Goal: Contribute content: Add original content to the website for others to see

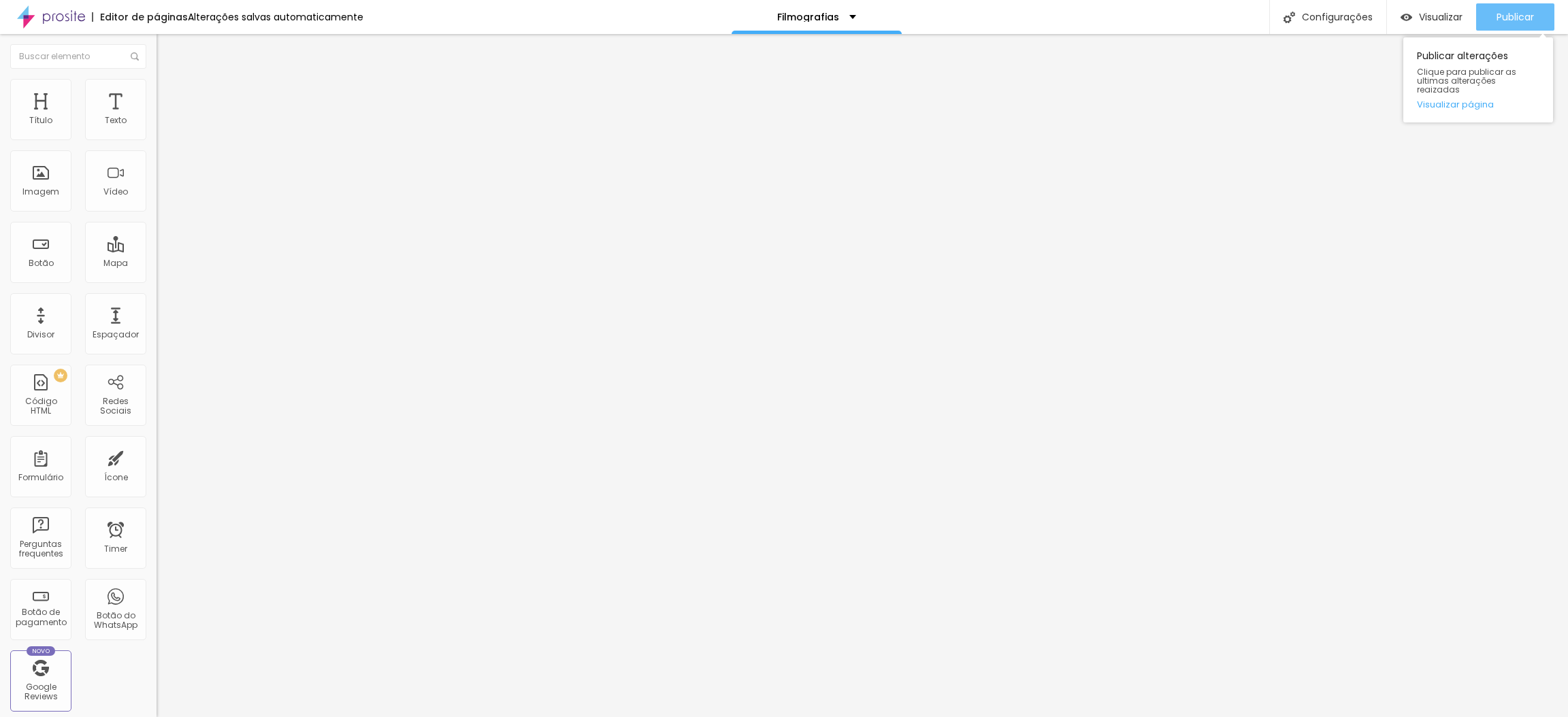
click at [1522, 11] on span "Publicar" at bounding box center [1516, 17] width 38 height 11
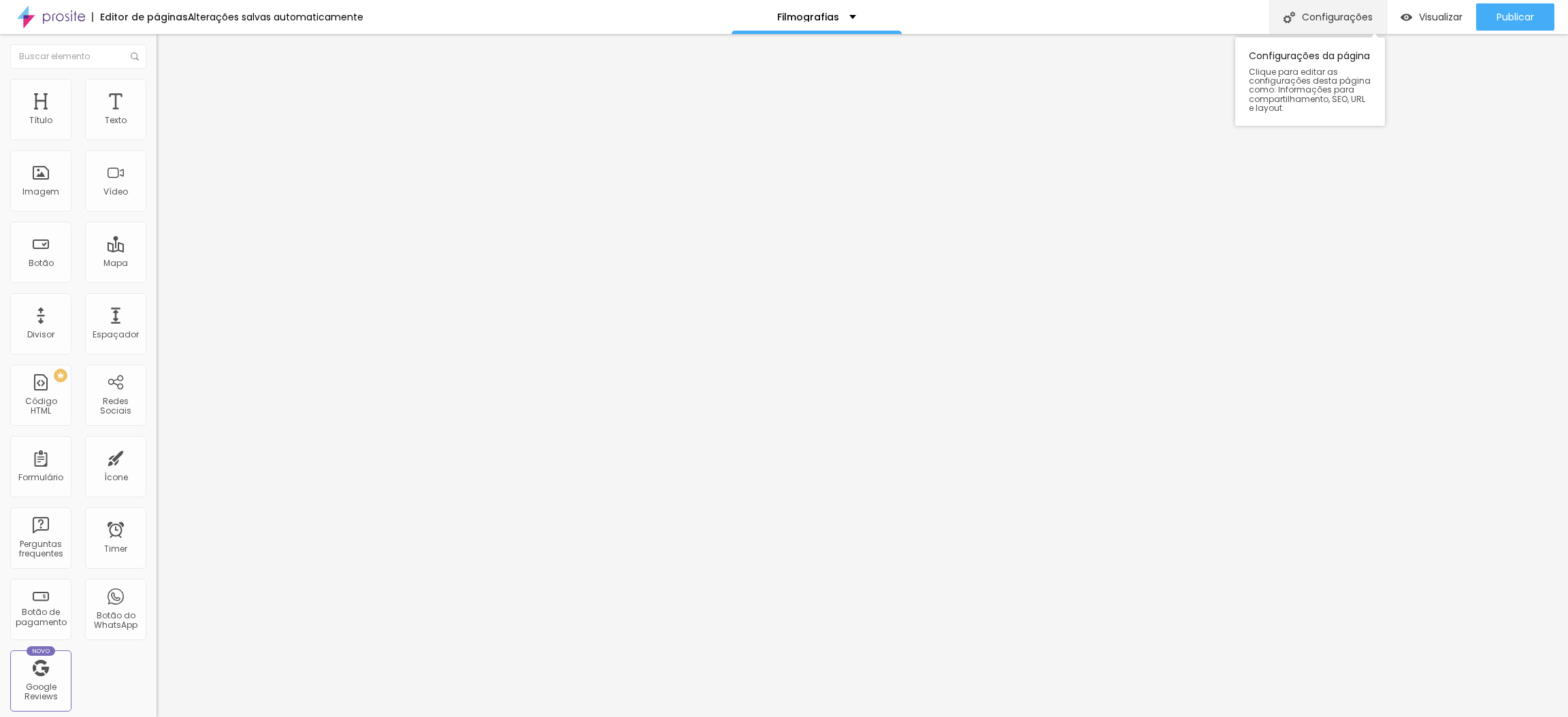
click at [1352, 20] on div "Configurações" at bounding box center [1327, 17] width 117 height 34
click at [1026, 716] on div at bounding box center [784, 731] width 1568 height 12
click at [836, 11] on div "Filmografias" at bounding box center [817, 17] width 170 height 34
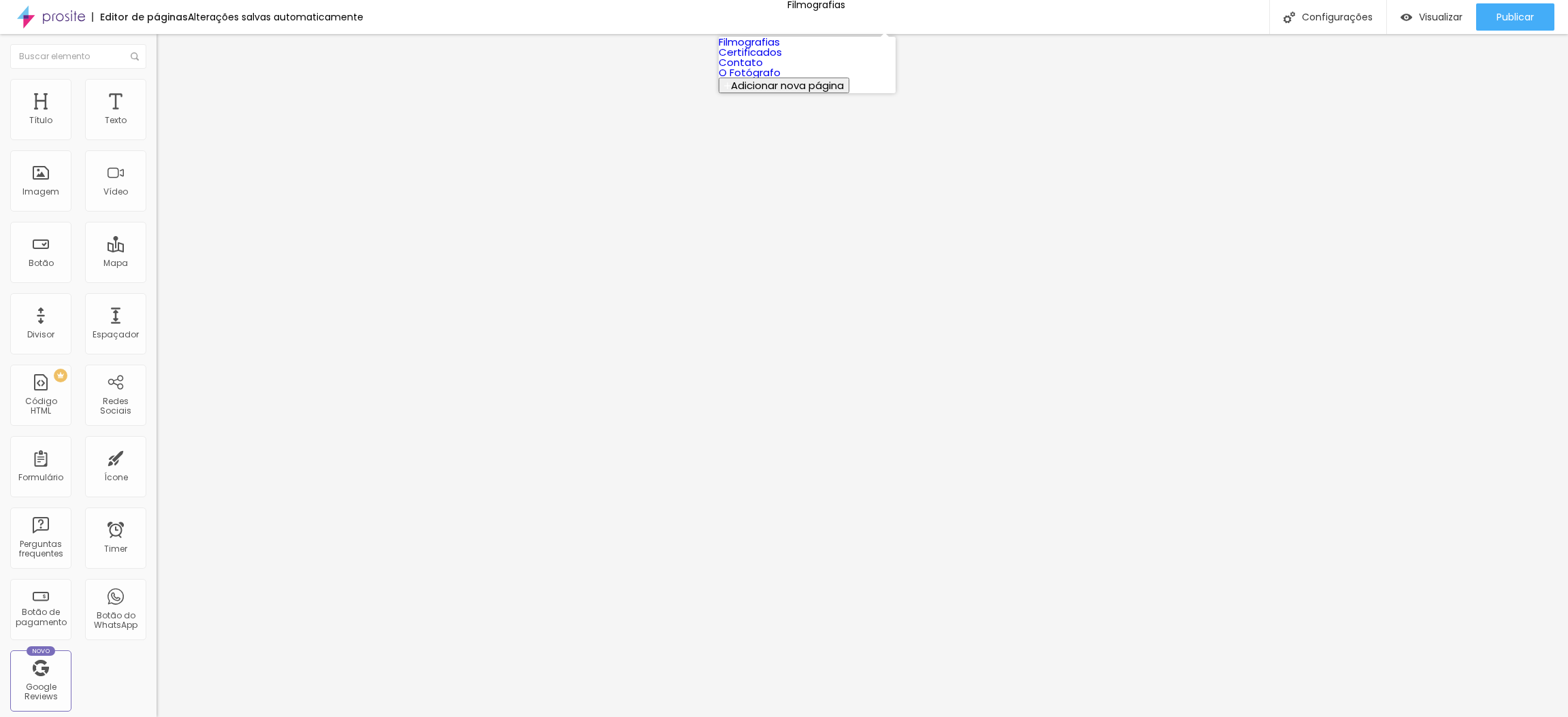
click at [780, 45] on link "Filmografias" at bounding box center [749, 41] width 61 height 14
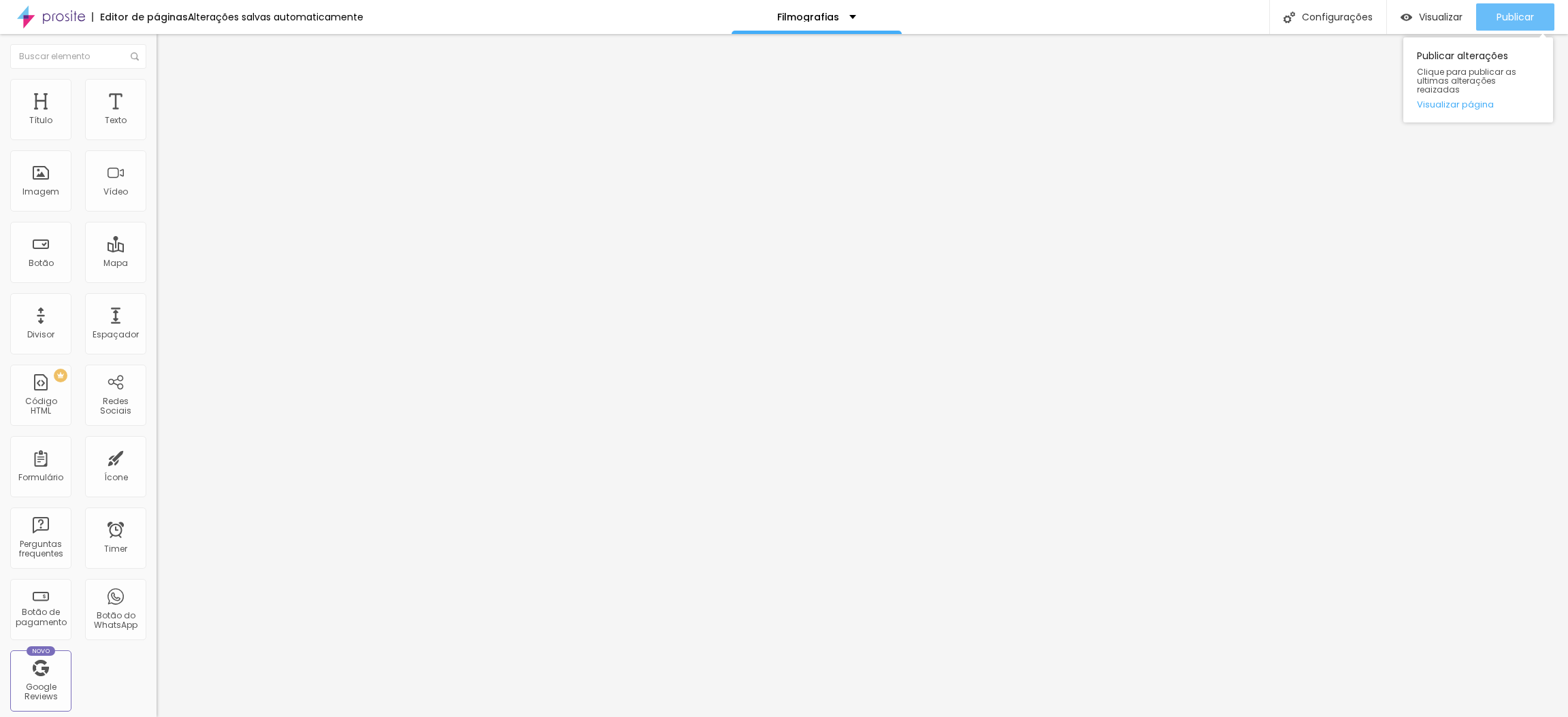
click at [1513, 16] on span "Publicar" at bounding box center [1516, 17] width 38 height 11
click at [840, 11] on div "Filmografias" at bounding box center [817, 17] width 170 height 34
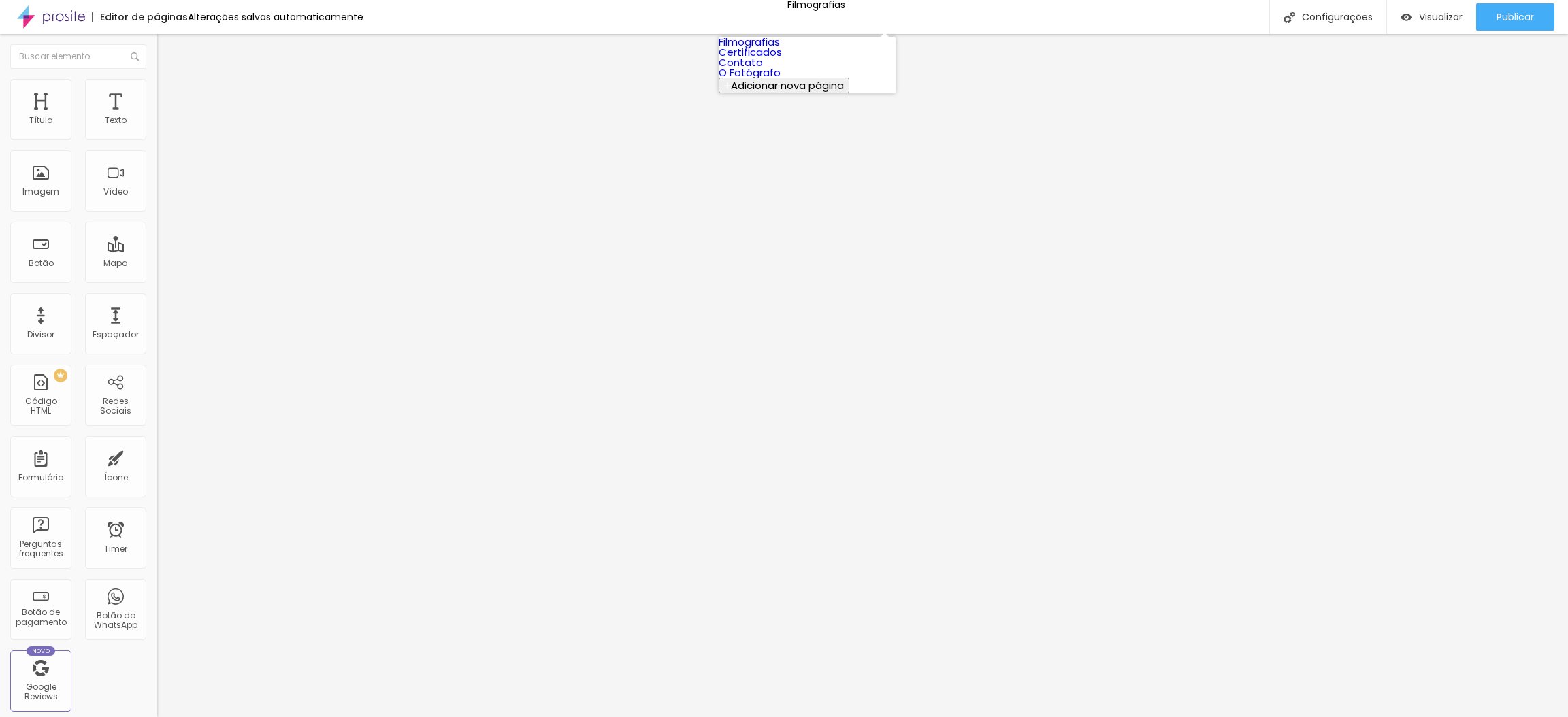
click at [806, 93] on span "Adicionar nova página" at bounding box center [787, 85] width 113 height 14
type input "Filmografias"
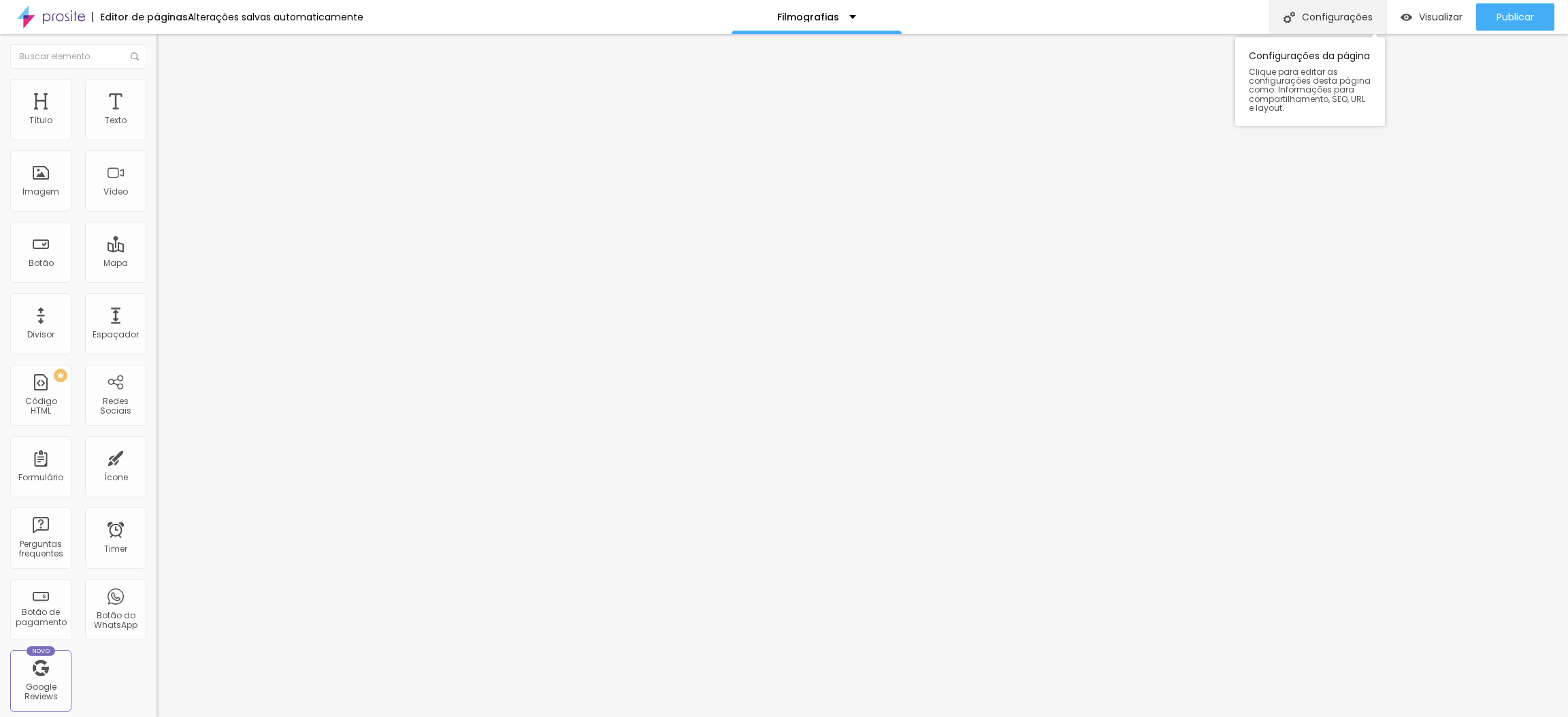
click at [1365, 17] on div "Configurações" at bounding box center [1327, 17] width 117 height 34
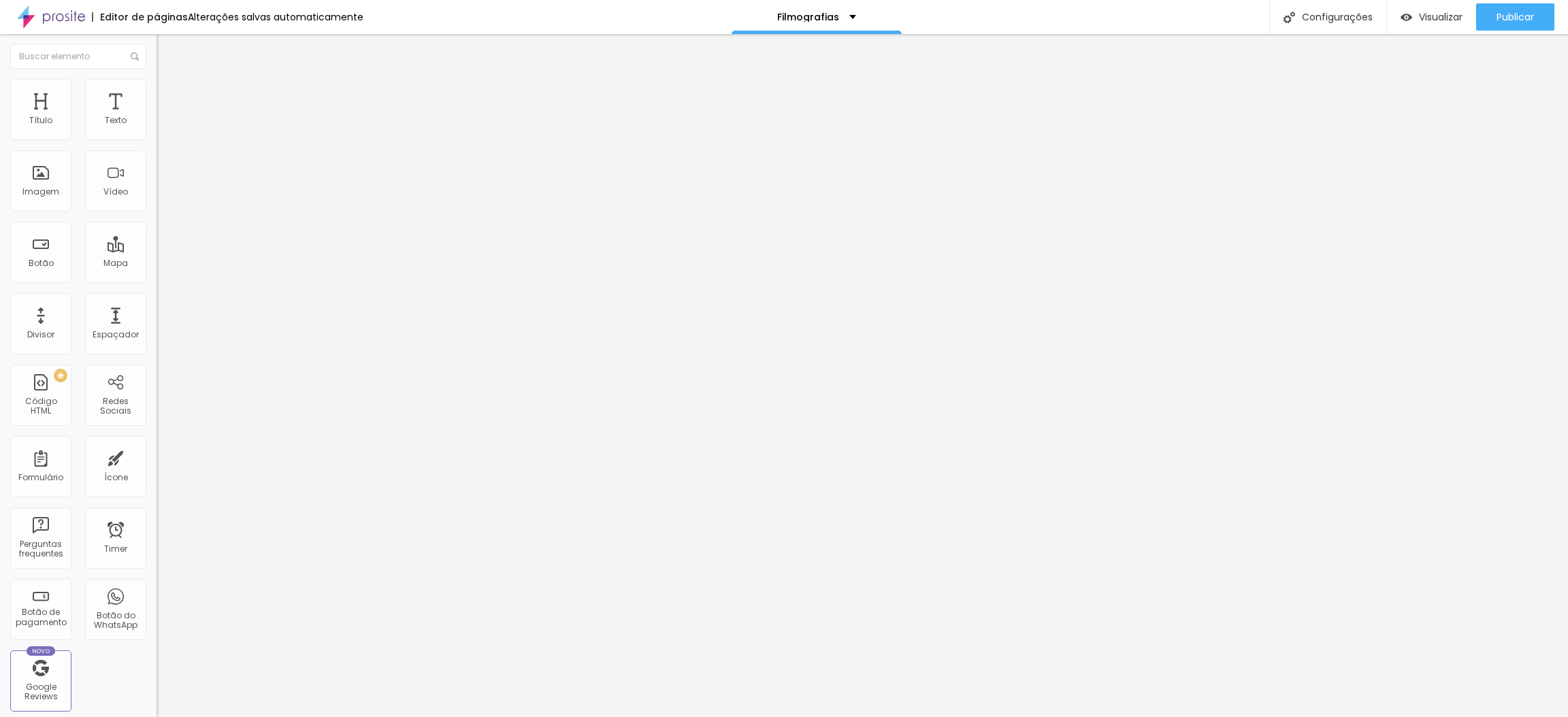
click at [1032, 716] on div at bounding box center [784, 731] width 1568 height 12
click at [1533, 18] on span "Publicar" at bounding box center [1516, 17] width 38 height 11
click at [848, 17] on div "Filmografias" at bounding box center [817, 17] width 170 height 34
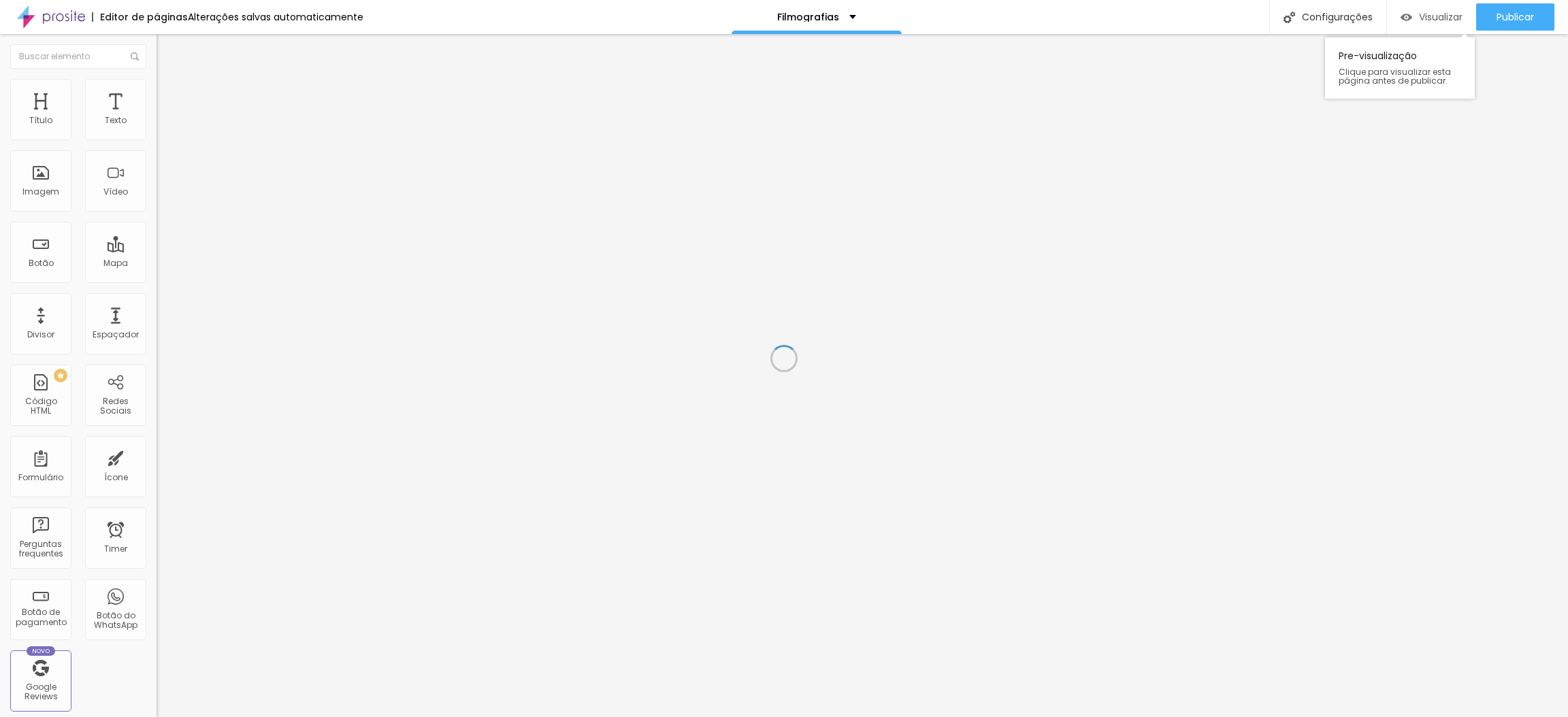
click at [1428, 14] on span "Visualizar" at bounding box center [1441, 17] width 44 height 11
click at [1490, 17] on button "Publicar" at bounding box center [1516, 17] width 78 height 27
click at [1514, 17] on span "Publicar" at bounding box center [1516, 17] width 38 height 11
